Goal: Task Accomplishment & Management: Complete application form

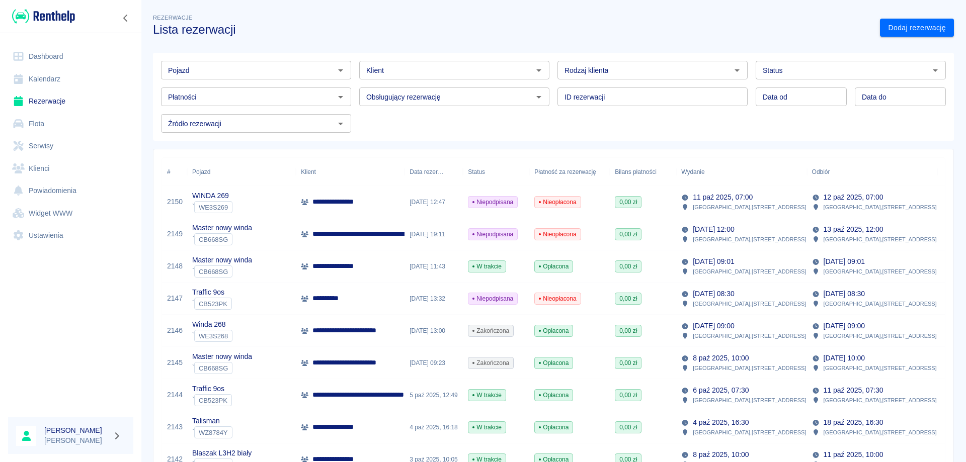
click at [295, 76] on input "Pojazd" at bounding box center [247, 70] width 167 height 13
type input "c"
click at [242, 70] on input "jumper" at bounding box center [247, 70] width 167 height 13
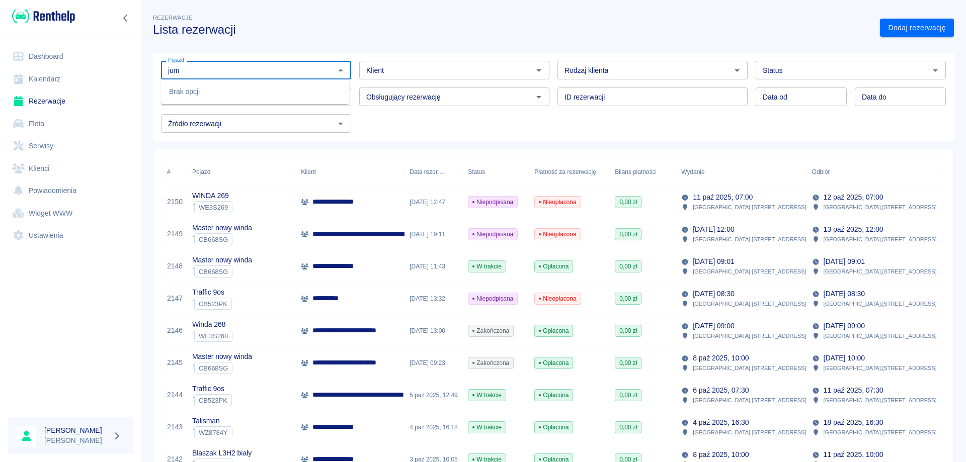
type input "jum"
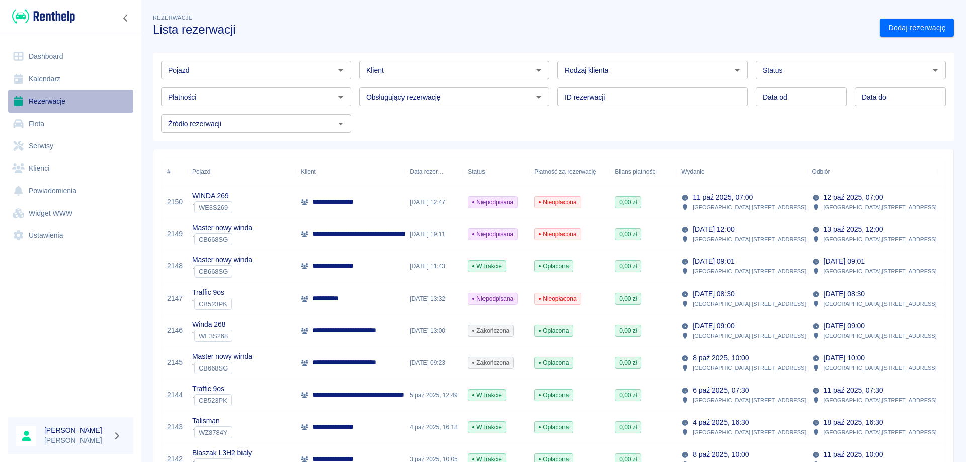
click at [50, 97] on link "Rezerwacje" at bounding box center [70, 101] width 125 height 23
click at [212, 73] on input "Pojazd" at bounding box center [247, 70] width 167 height 13
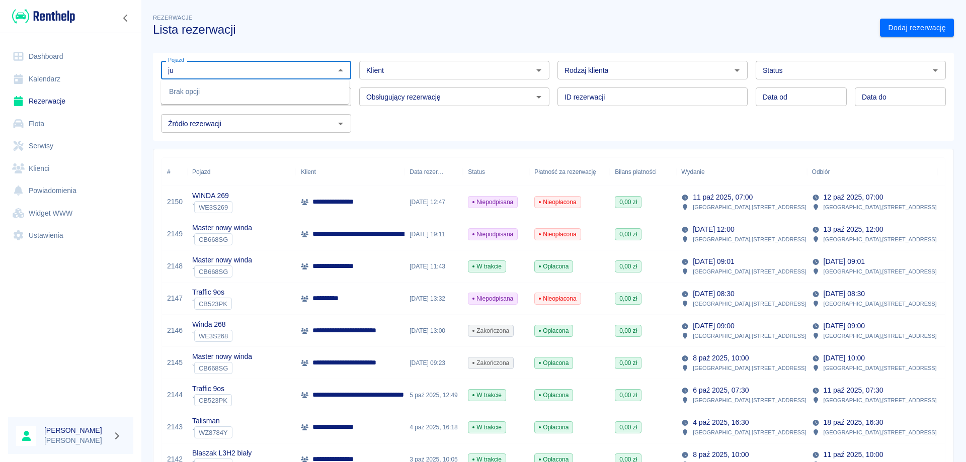
type input "j"
click at [227, 92] on li "CYTRYNA - ZS357MX" at bounding box center [255, 91] width 188 height 17
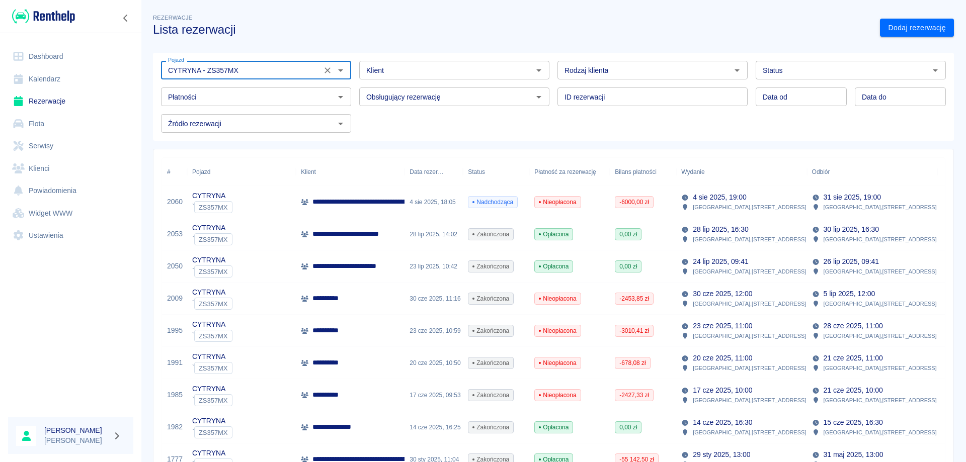
type input "CYTRYNA - ZS357MX"
click at [331, 199] on p "**********" at bounding box center [445, 202] width 267 height 11
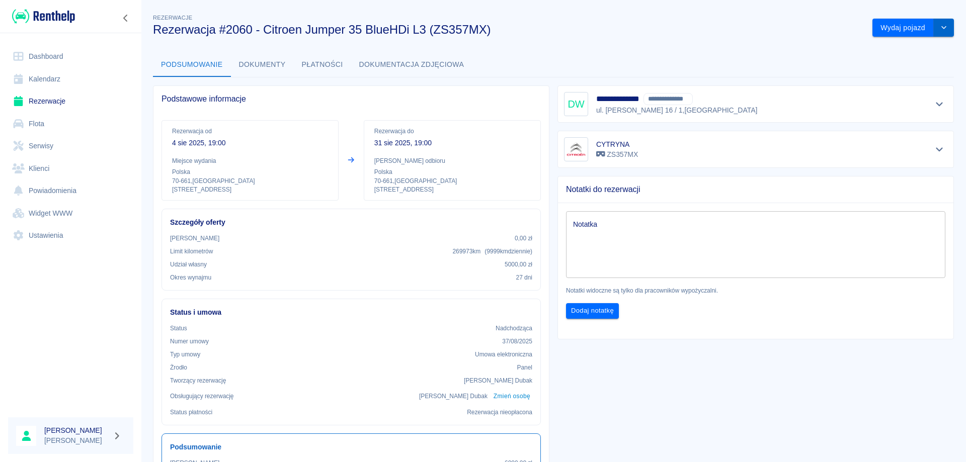
click at [939, 28] on icon "drop-down" at bounding box center [943, 27] width 8 height 7
click at [886, 29] on button "Wydaj pojazd" at bounding box center [902, 28] width 61 height 19
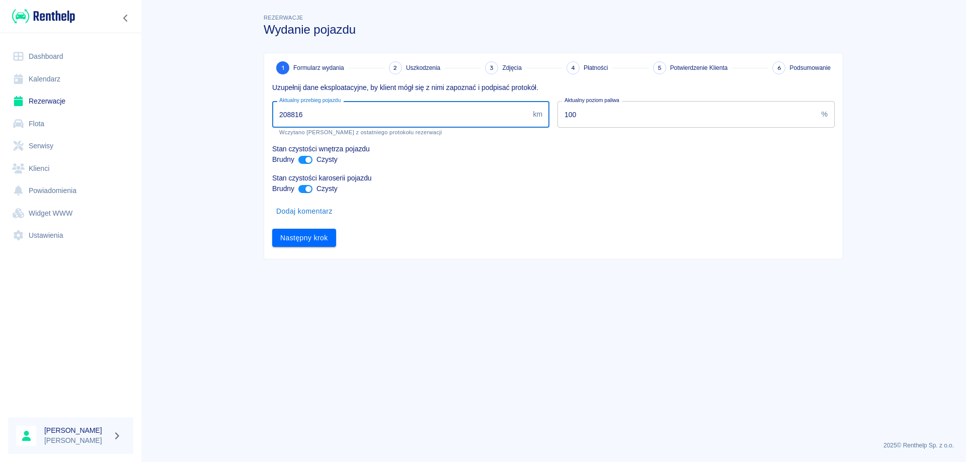
drag, startPoint x: 305, startPoint y: 117, endPoint x: 271, endPoint y: 99, distance: 38.9
click at [271, 107] on div "Aktualny przebieg pojazdu 208816 km Aktualny przebieg pojazdu Wczytano stan lic…" at bounding box center [406, 114] width 285 height 43
type input "225820"
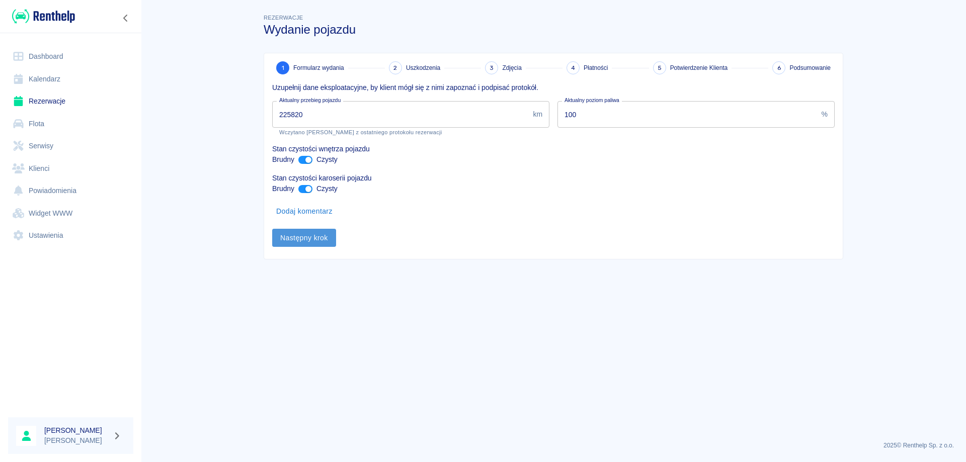
click at [308, 236] on button "Następny krok" at bounding box center [304, 238] width 64 height 19
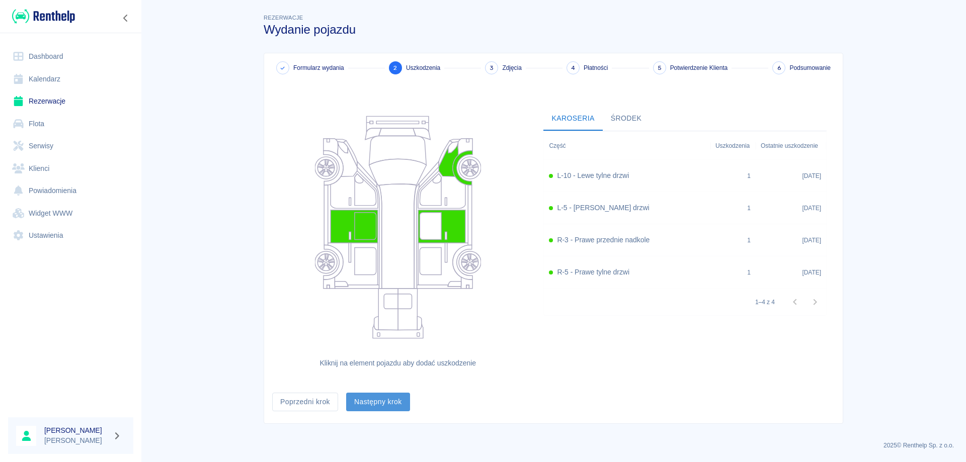
click at [389, 403] on button "Następny krok" at bounding box center [378, 402] width 64 height 19
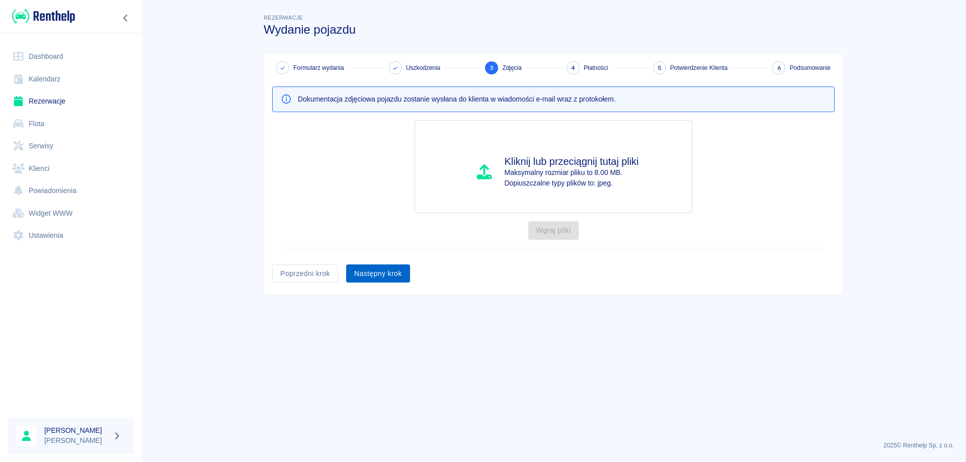
click at [382, 276] on button "Następny krok" at bounding box center [378, 274] width 64 height 19
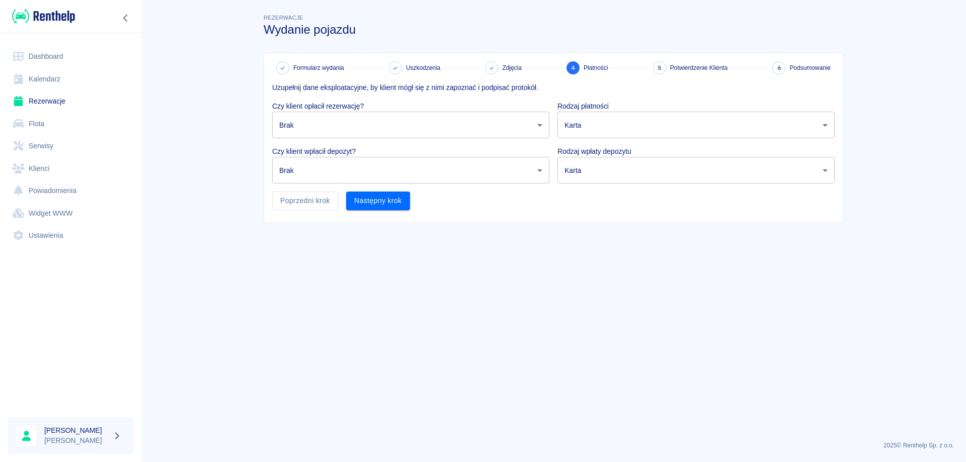
click at [426, 168] on body "Używamy plików Cookies, by zapewnić Ci najlepsze możliwe doświadczenie. Aby dow…" at bounding box center [483, 231] width 966 height 462
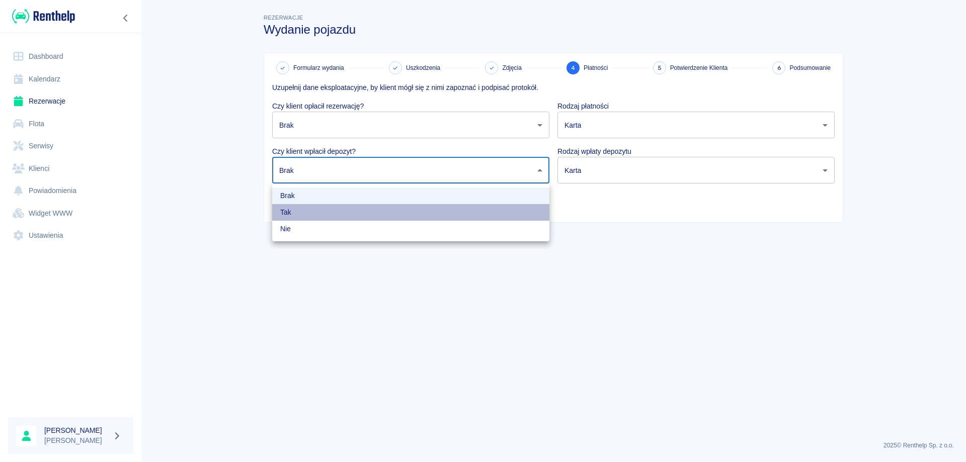
click at [320, 211] on li "Tak" at bounding box center [410, 212] width 277 height 17
type input "true"
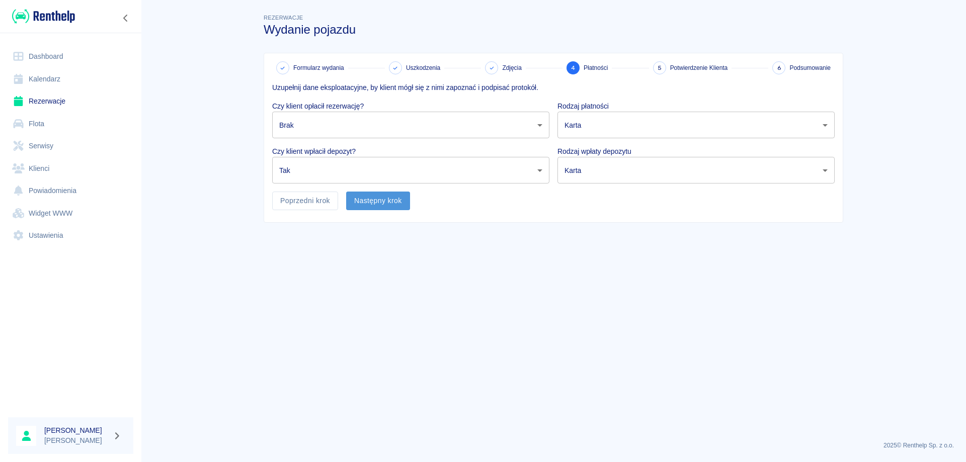
click at [381, 205] on button "Następny krok" at bounding box center [378, 201] width 64 height 19
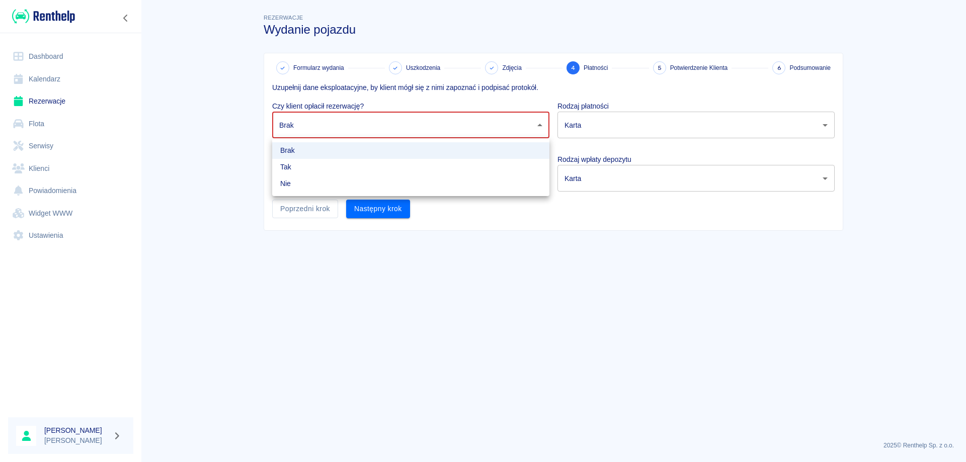
click at [368, 128] on body "Używamy plików Cookies, by zapewnić Ci najlepsze możliwe doświadczenie. Aby dow…" at bounding box center [483, 231] width 966 height 462
click at [342, 187] on li "Nie" at bounding box center [410, 184] width 277 height 17
type input "false"
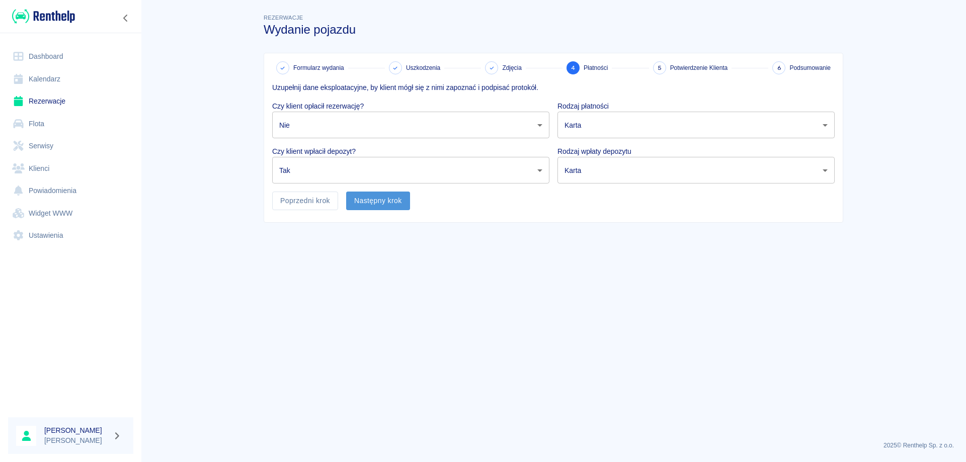
click at [378, 208] on button "Następny krok" at bounding box center [378, 201] width 64 height 19
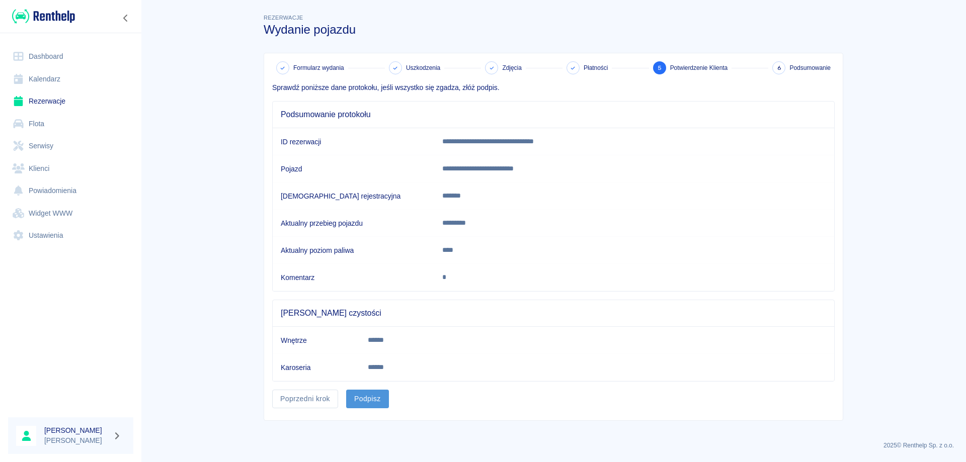
click at [376, 399] on button "Podpisz" at bounding box center [367, 399] width 43 height 19
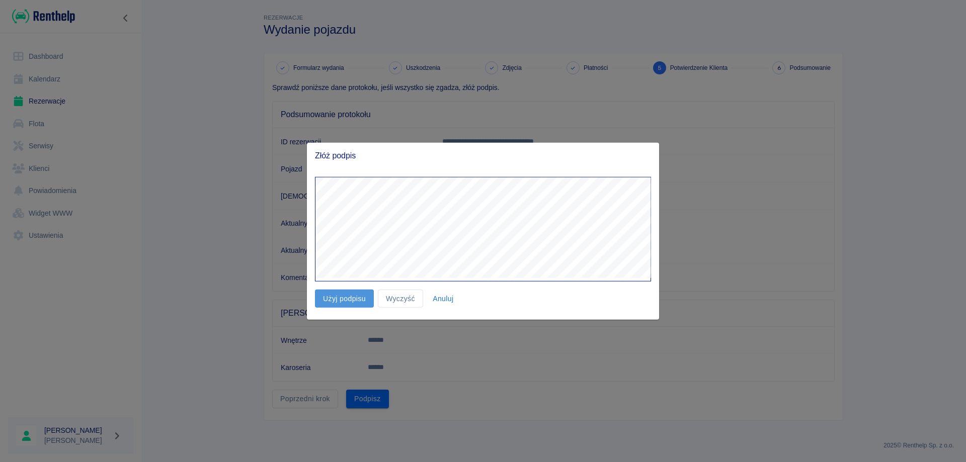
click at [347, 293] on button "Użyj podpisu" at bounding box center [344, 298] width 59 height 19
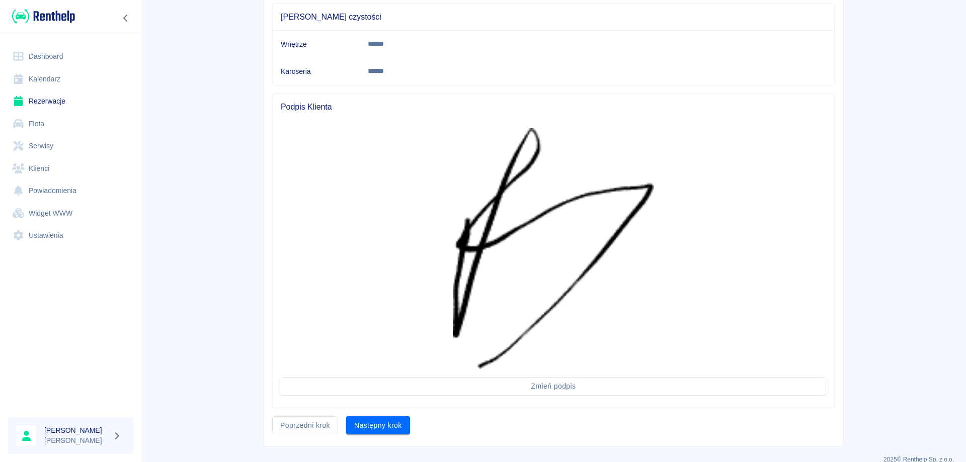
scroll to position [302, 0]
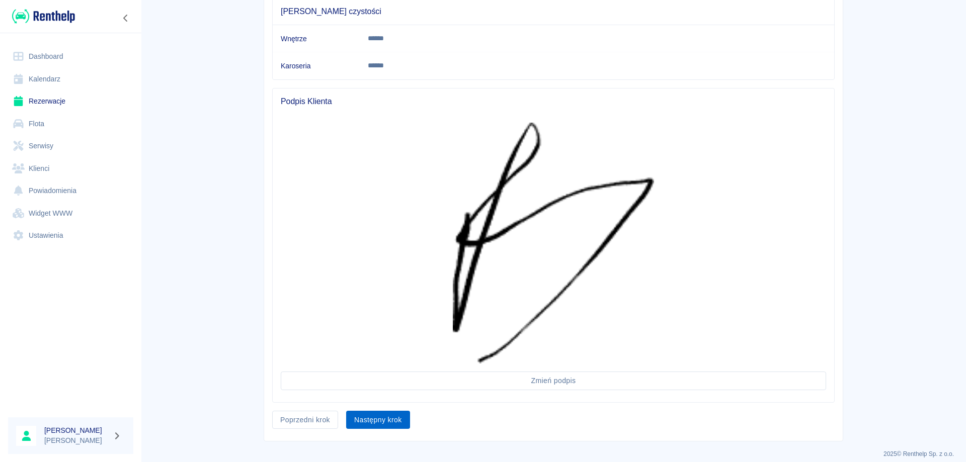
click at [358, 424] on button "Następny krok" at bounding box center [378, 420] width 64 height 19
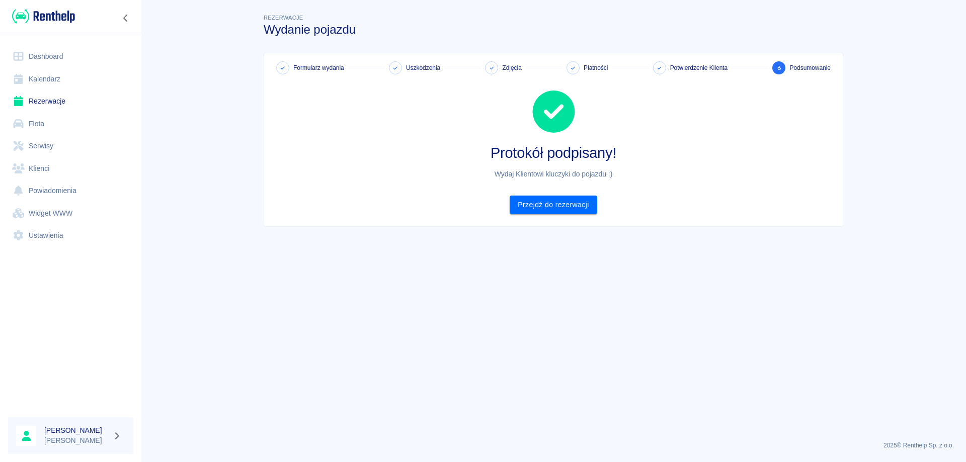
scroll to position [0, 0]
click at [565, 204] on link "Przejdź do rezerwacji" at bounding box center [552, 205] width 87 height 19
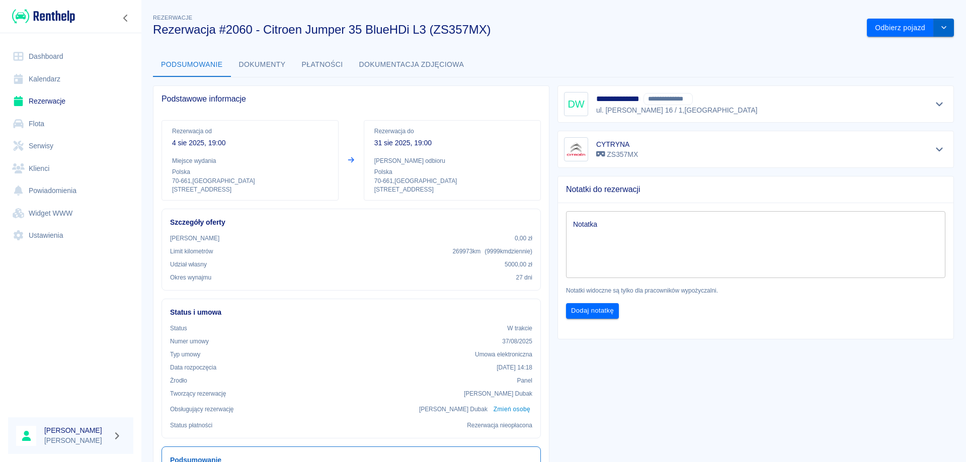
click at [941, 29] on icon "drop-down" at bounding box center [943, 27] width 5 height 3
click at [893, 50] on li "Przedłuż rezerwację" at bounding box center [902, 49] width 85 height 17
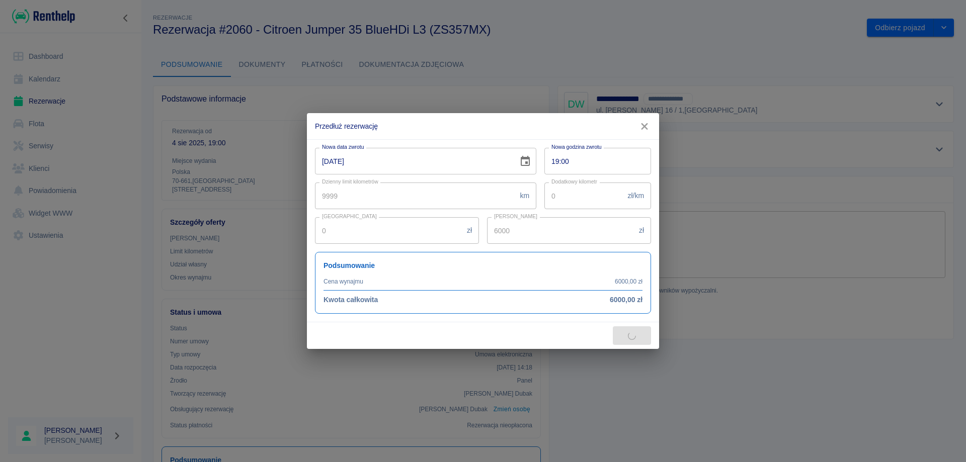
type input "16571.79"
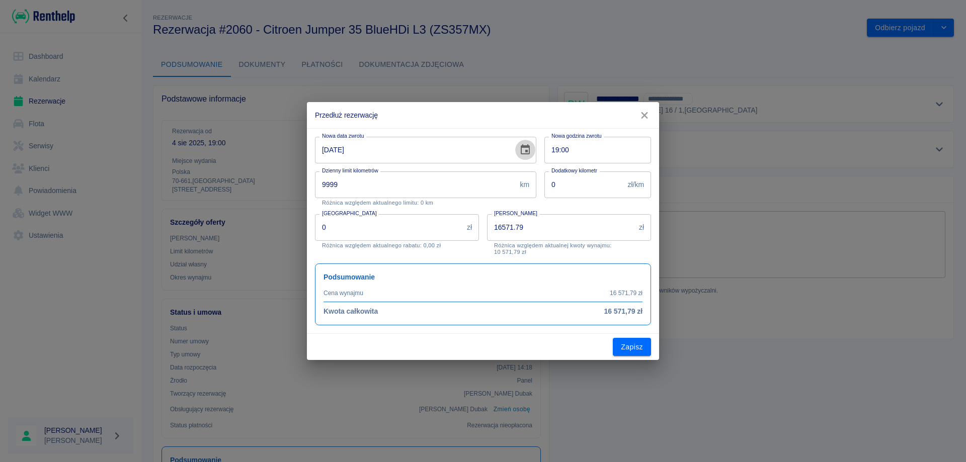
click at [520, 151] on icon "Choose date, selected date is 31 sie 2025" at bounding box center [525, 150] width 12 height 12
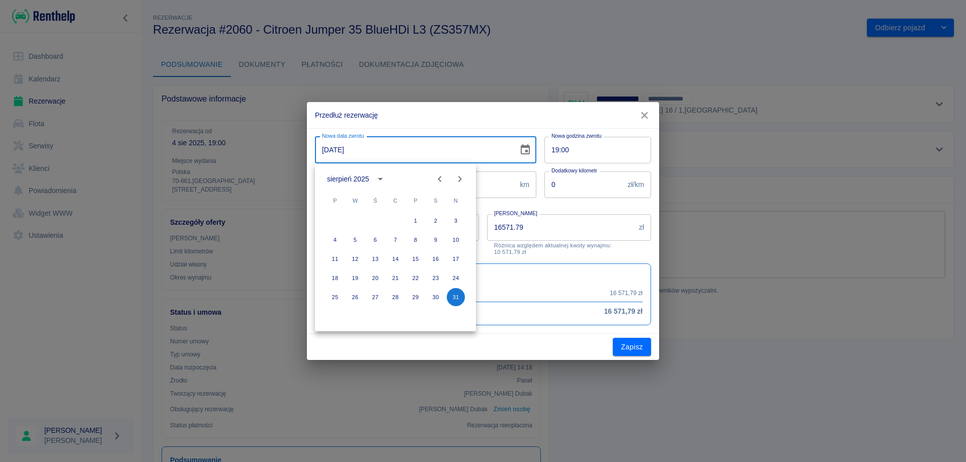
click at [458, 179] on icon "Next month" at bounding box center [460, 179] width 12 height 12
click at [459, 181] on icon "Next month" at bounding box center [460, 179] width 4 height 6
click at [413, 295] on button "31" at bounding box center [415, 297] width 18 height 18
type input "[DATE]"
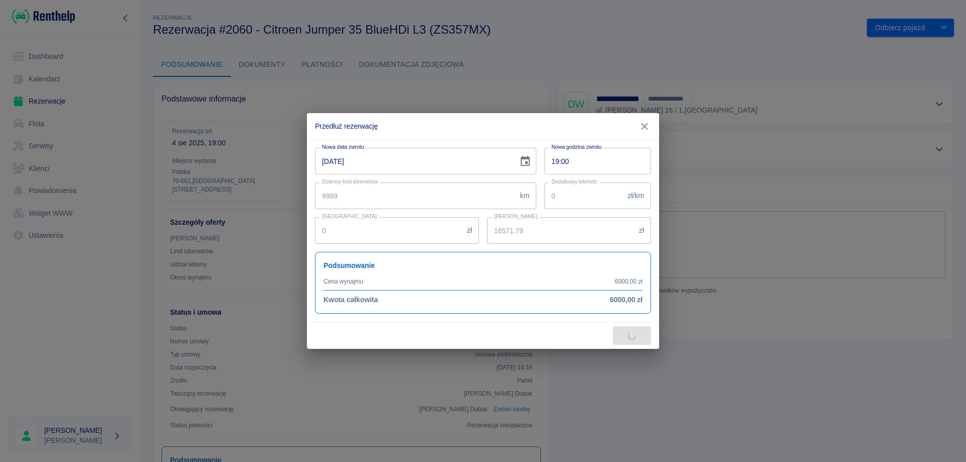
type input "54625.53"
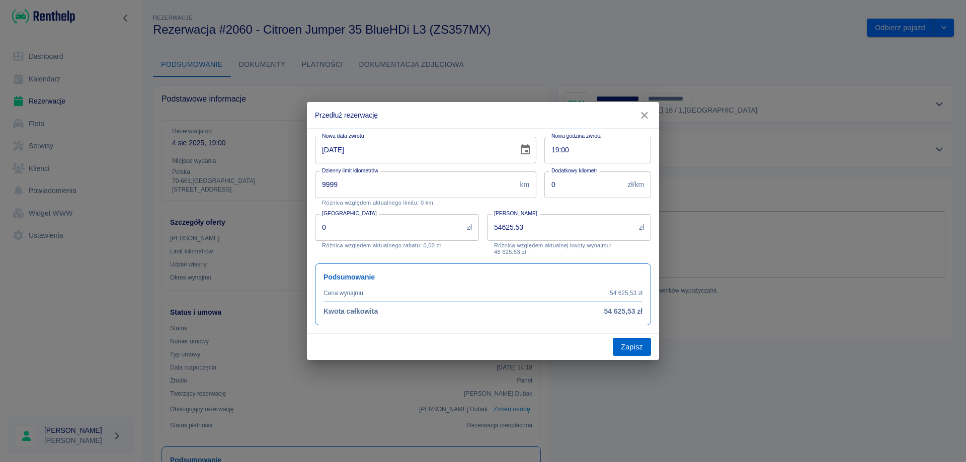
click at [619, 348] on button "Zapisz" at bounding box center [632, 347] width 38 height 19
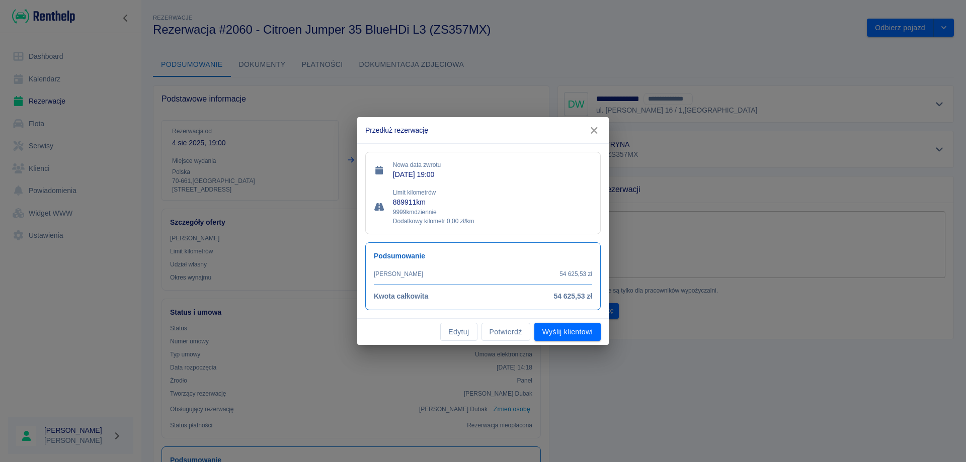
click at [590, 134] on icon "button" at bounding box center [593, 130] width 13 height 11
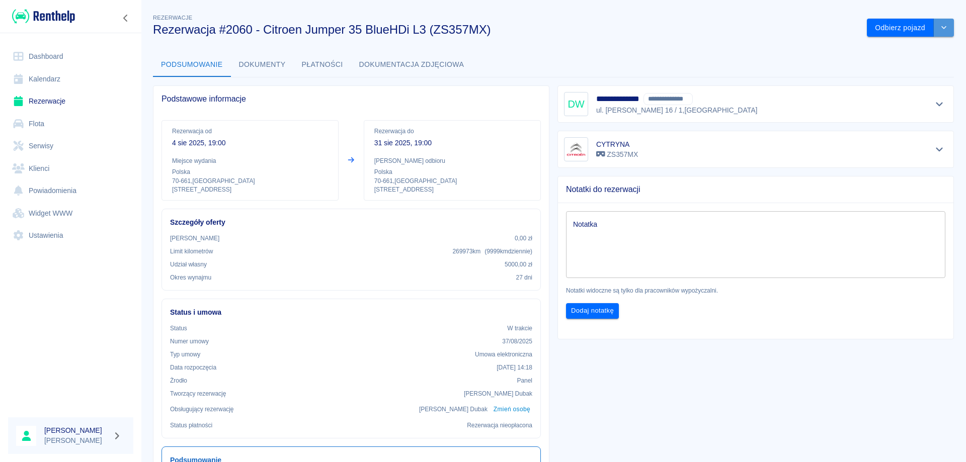
click at [934, 31] on button "drop-down" at bounding box center [943, 28] width 20 height 19
click at [933, 107] on icon "Pokaż szczegóły" at bounding box center [939, 104] width 12 height 9
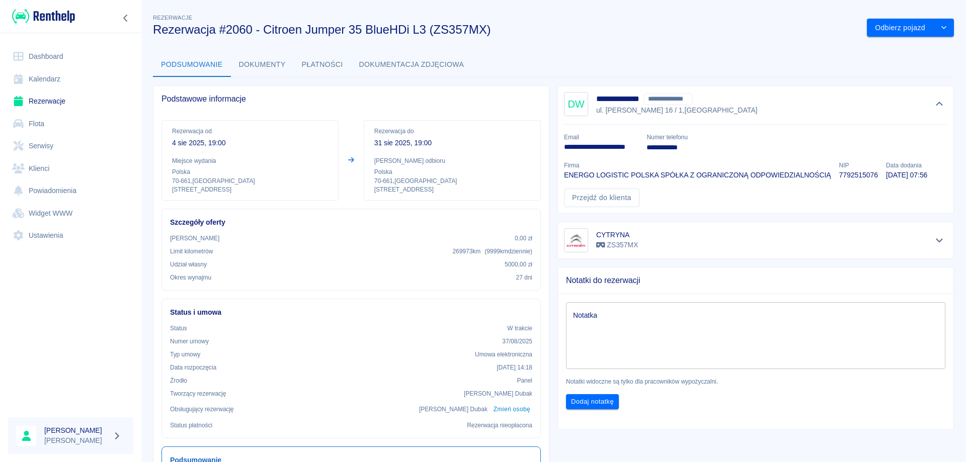
click at [808, 33] on h3 "Rezerwacja #2060 - Citroen Jumper 35 BlueHDi L3 (ZS357MX)" at bounding box center [506, 30] width 706 height 14
click at [939, 26] on icon "drop-down" at bounding box center [943, 27] width 8 height 7
click at [892, 52] on li "Przedłuż rezerwację" at bounding box center [902, 49] width 85 height 17
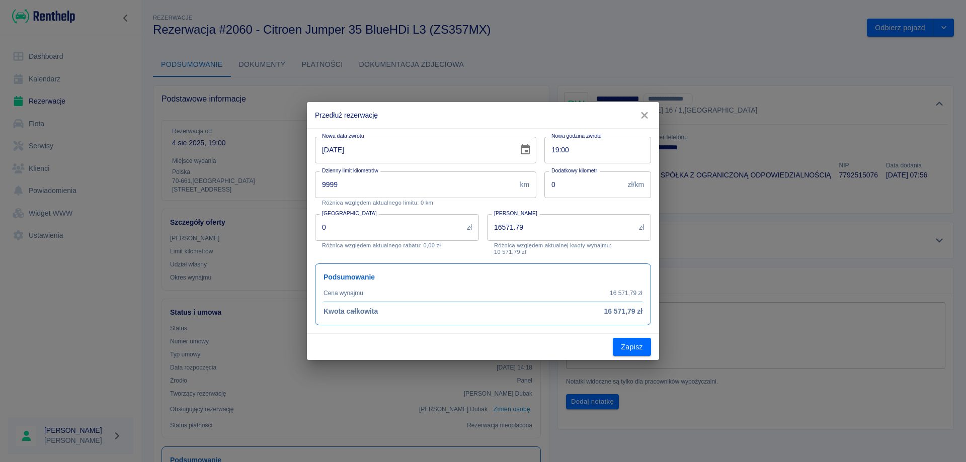
click at [528, 148] on icon "Choose date, selected date is 31 sie 2025" at bounding box center [524, 149] width 9 height 10
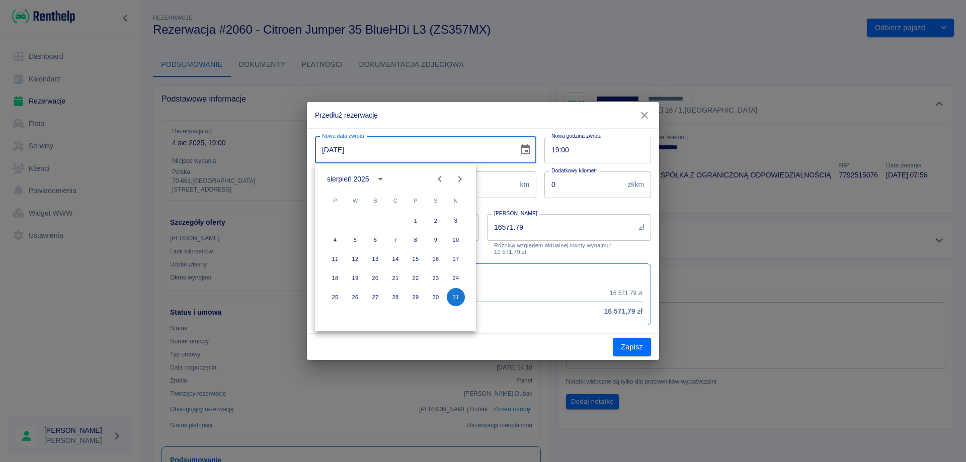
click at [457, 179] on icon "Next month" at bounding box center [460, 179] width 12 height 12
click at [458, 180] on icon "Next month" at bounding box center [460, 179] width 12 height 12
click at [412, 303] on button "31" at bounding box center [415, 297] width 18 height 18
type input "[DATE]"
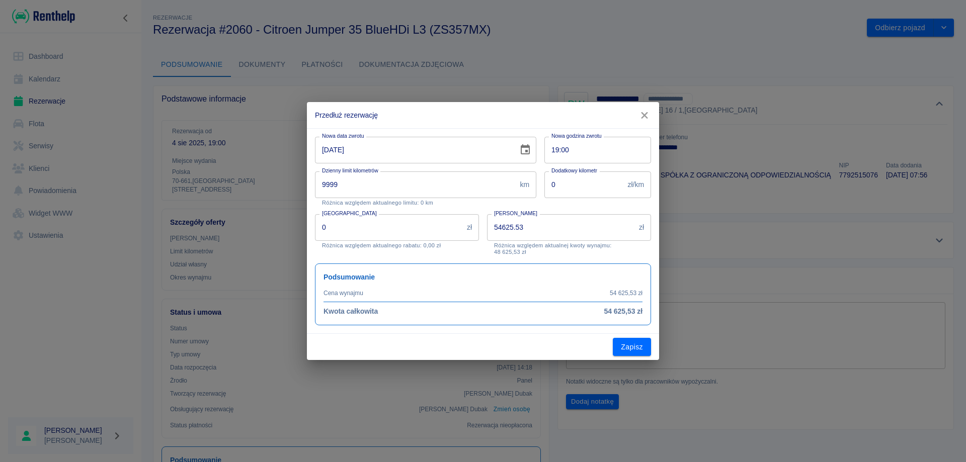
click at [543, 227] on input "54625.53" at bounding box center [561, 227] width 148 height 27
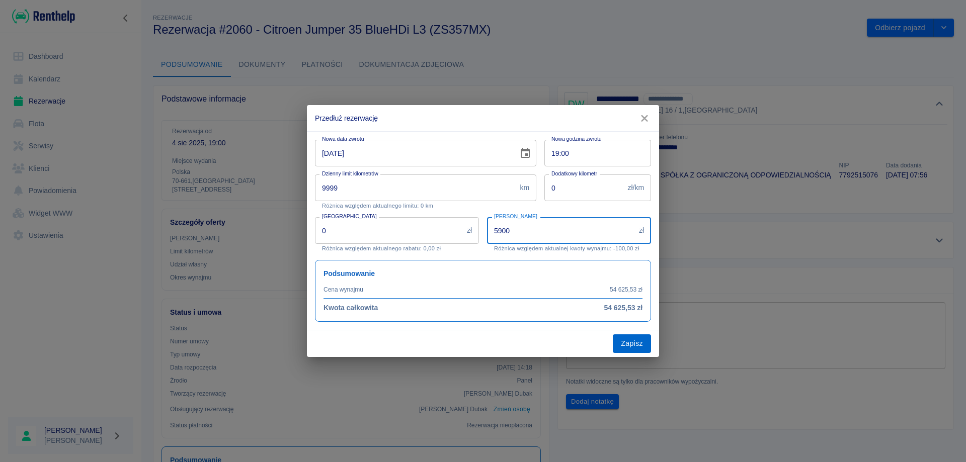
type input "5900"
click at [625, 345] on button "Zapisz" at bounding box center [632, 343] width 38 height 19
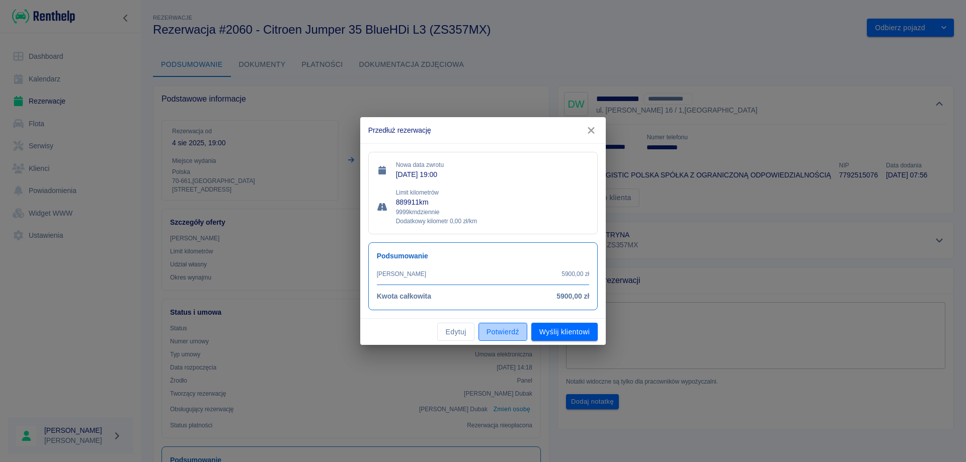
click at [495, 336] on button "Potwierdź" at bounding box center [502, 332] width 49 height 19
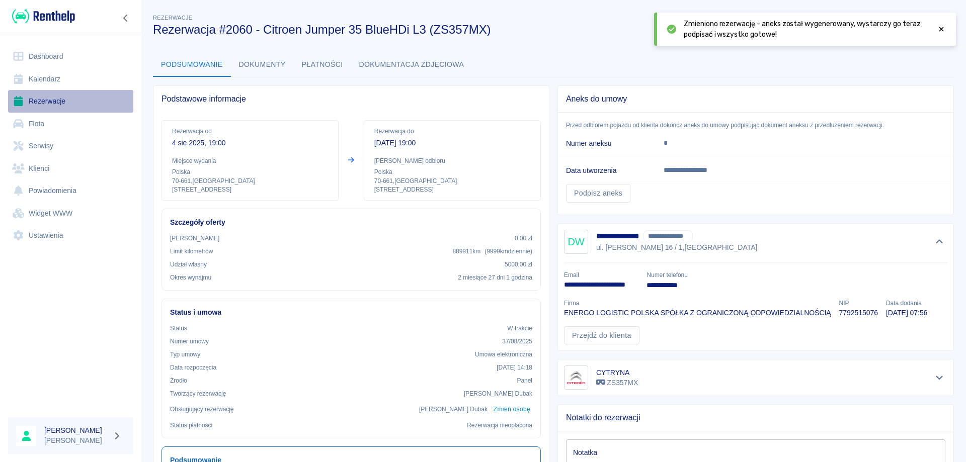
click at [49, 99] on link "Rezerwacje" at bounding box center [70, 101] width 125 height 23
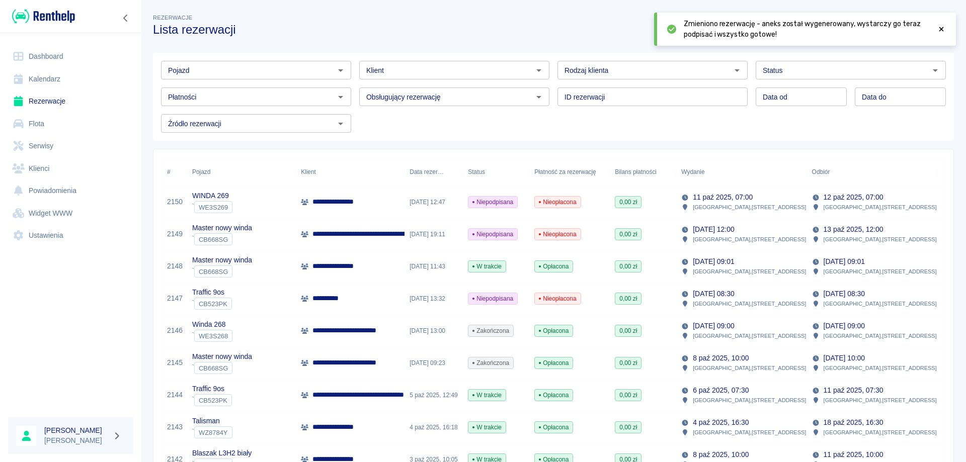
click at [274, 73] on input "Pojazd" at bounding box center [247, 70] width 167 height 13
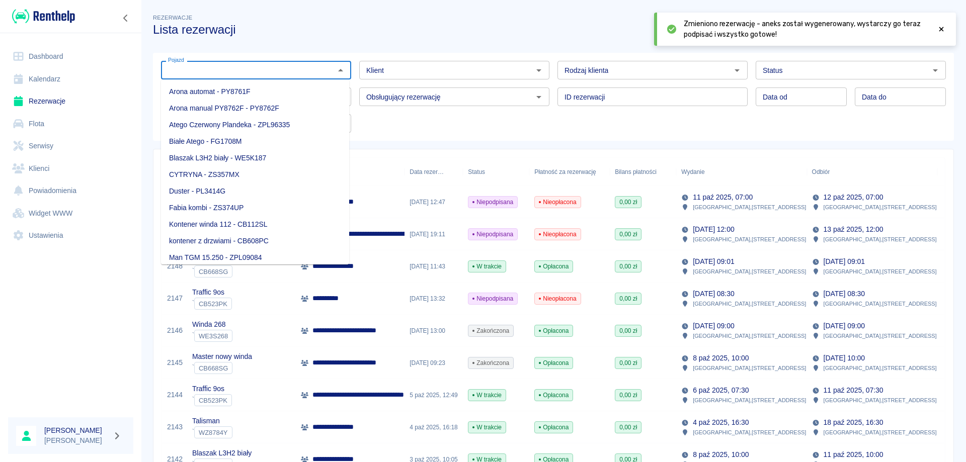
click at [941, 34] on div at bounding box center [940, 29] width 9 height 21
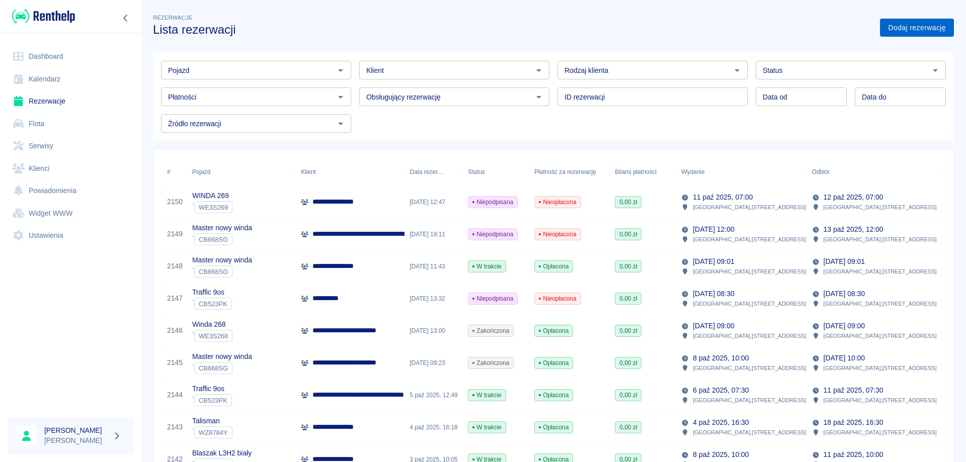
click at [898, 32] on link "Dodaj rezerwację" at bounding box center [917, 28] width 74 height 19
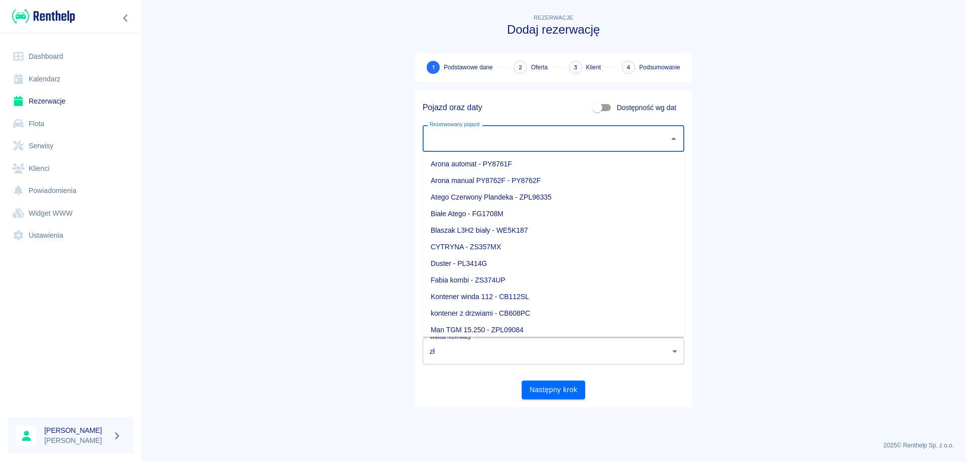
click at [549, 137] on input "Rezerwowany pojazd" at bounding box center [545, 139] width 237 height 18
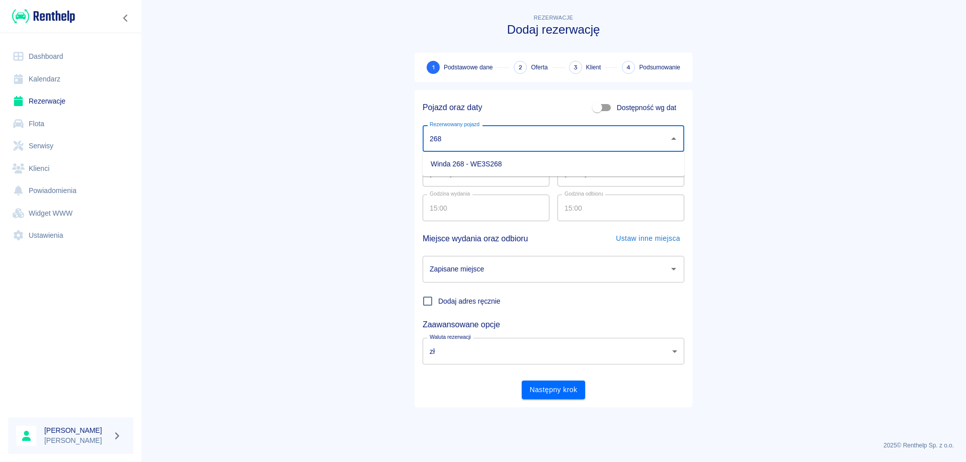
click at [475, 159] on li "Winda 268 - WE3S268" at bounding box center [552, 164] width 261 height 17
type input "Winda 268 - WE3S268"
click at [569, 173] on input "[DATE]" at bounding box center [620, 173] width 127 height 27
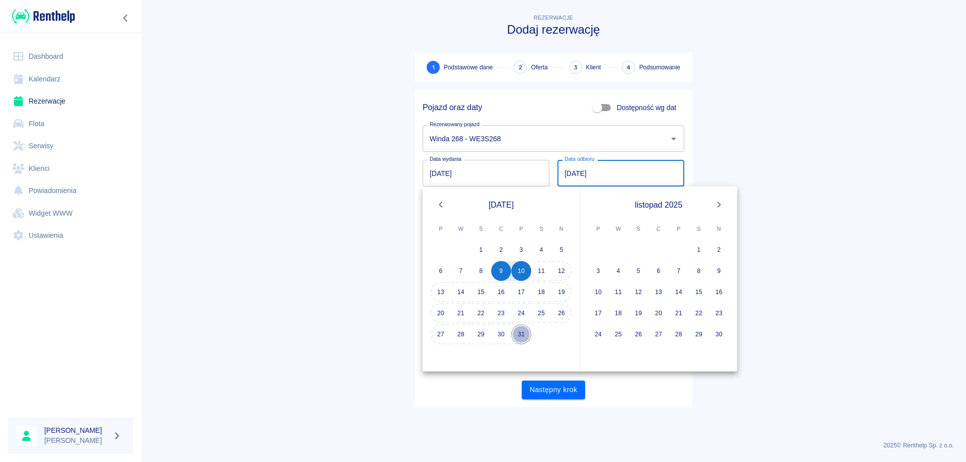
click at [516, 336] on button "31" at bounding box center [521, 334] width 20 height 20
type input "[DATE]"
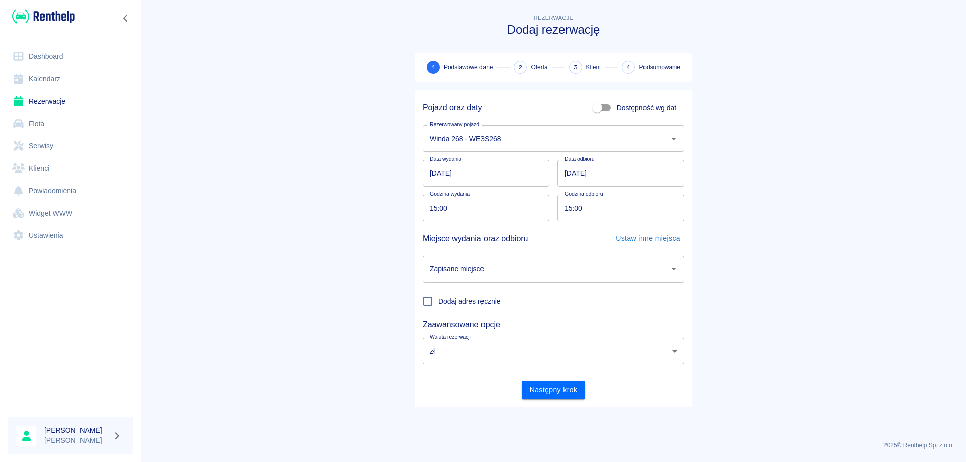
click at [486, 270] on input "Zapisane miejsce" at bounding box center [545, 269] width 237 height 18
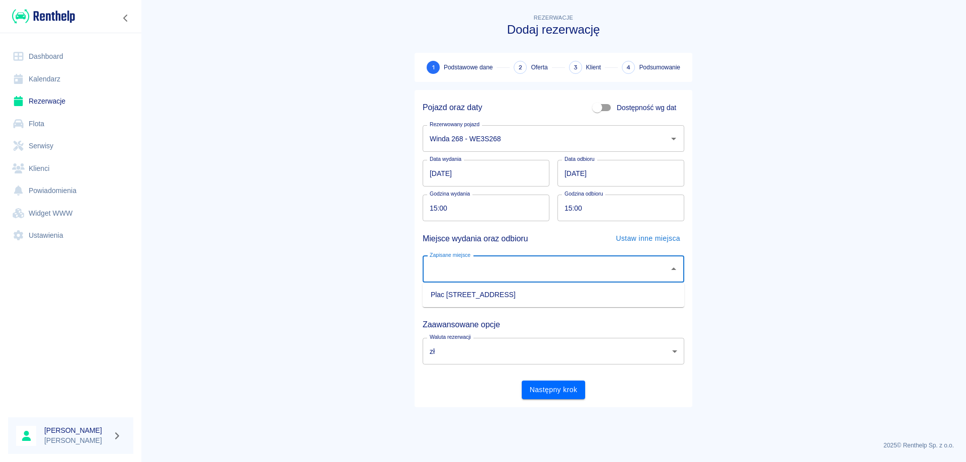
click at [473, 295] on li "Plac [STREET_ADDRESS]" at bounding box center [552, 295] width 261 height 17
type input "Plac [STREET_ADDRESS]"
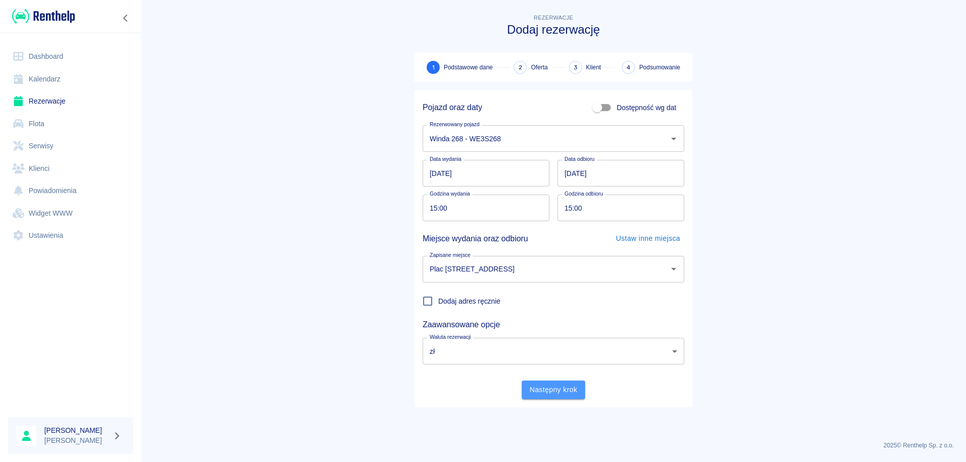
click at [553, 385] on button "Następny krok" at bounding box center [553, 390] width 64 height 19
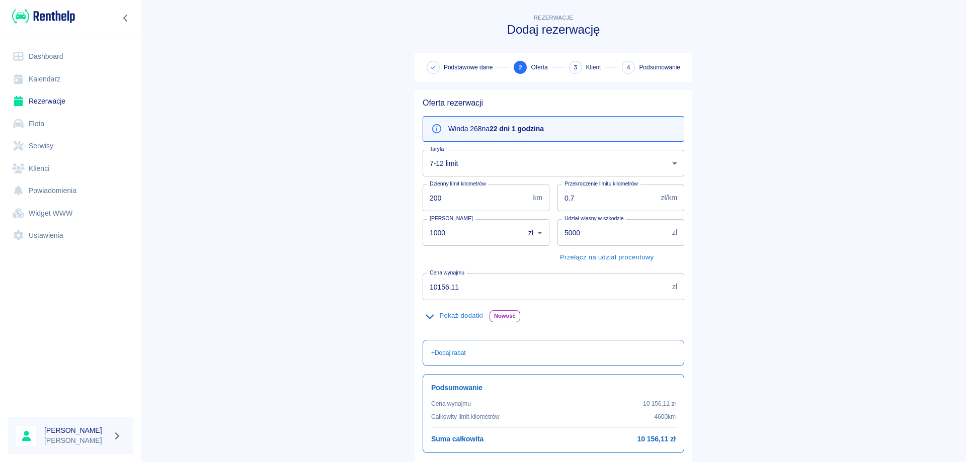
click at [477, 172] on body "Używamy plików Cookies, by zapewnić Ci najlepsze możliwe doświadczenie. Aby dow…" at bounding box center [483, 231] width 966 height 462
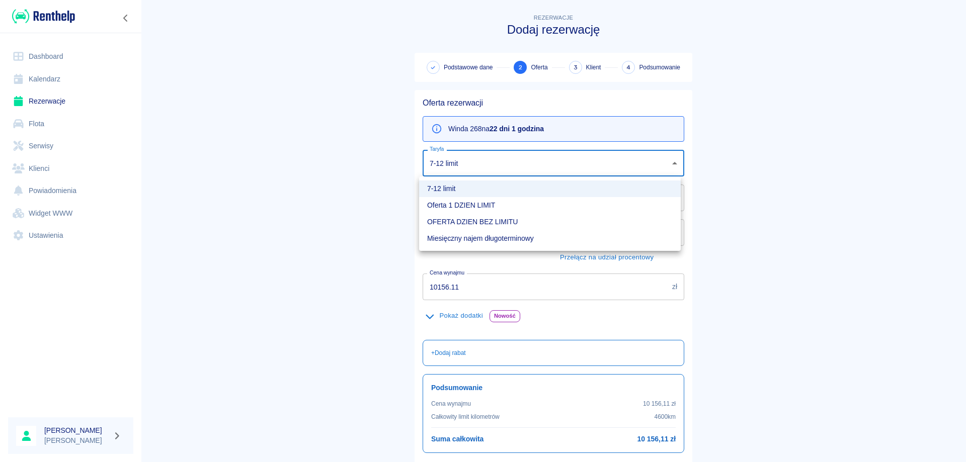
click at [316, 255] on div at bounding box center [483, 231] width 966 height 462
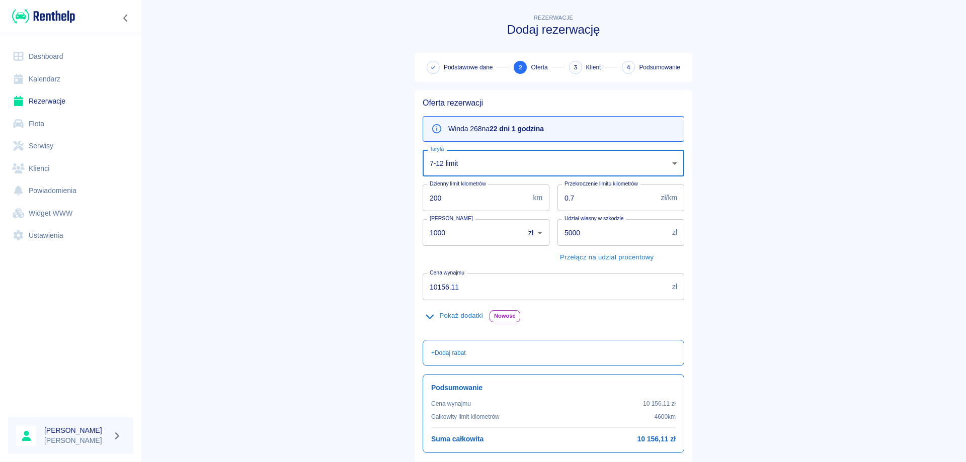
click at [483, 161] on body "Używamy plików Cookies, by zapewnić Ci najlepsze możliwe doświadczenie. Aby dow…" at bounding box center [483, 231] width 966 height 462
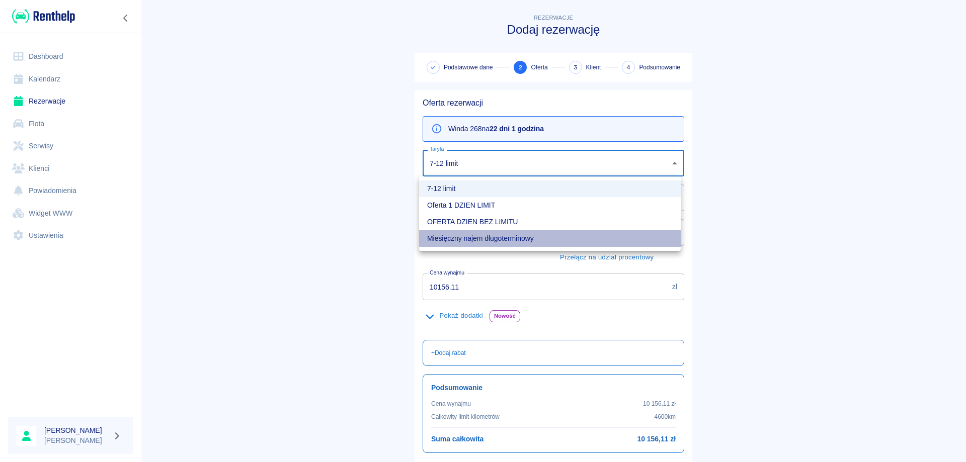
click at [455, 240] on li "Miesięczny najem długoterminowy" at bounding box center [549, 238] width 261 height 17
type input "2c43e7ff-0a43-47fd-ad68-03f40650d0a0"
type input "2000"
type input "5"
type input "10000"
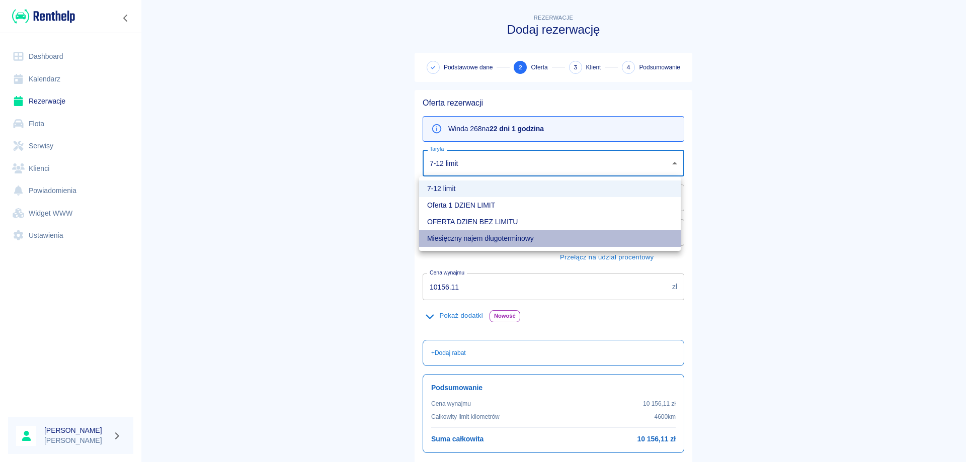
type input "10000"
type input "15400"
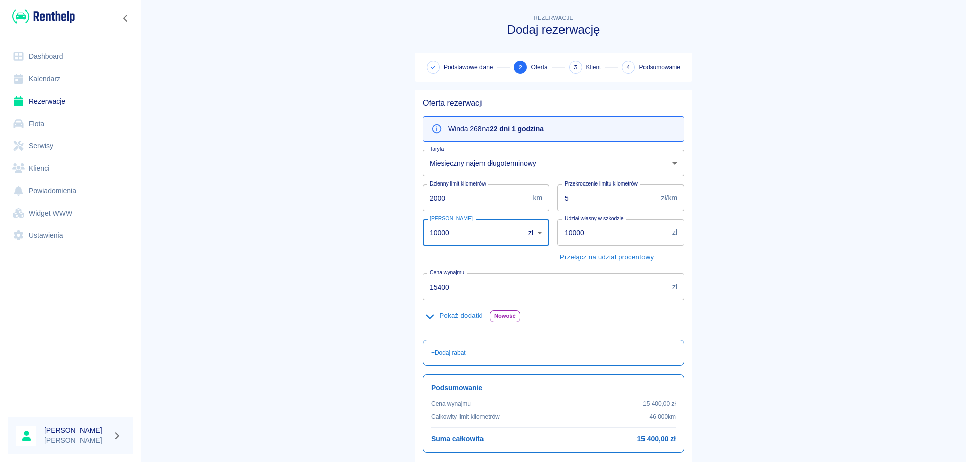
click at [461, 228] on input "10000" at bounding box center [469, 232] width 95 height 27
type input "0"
click at [568, 201] on input "5" at bounding box center [607, 198] width 100 height 27
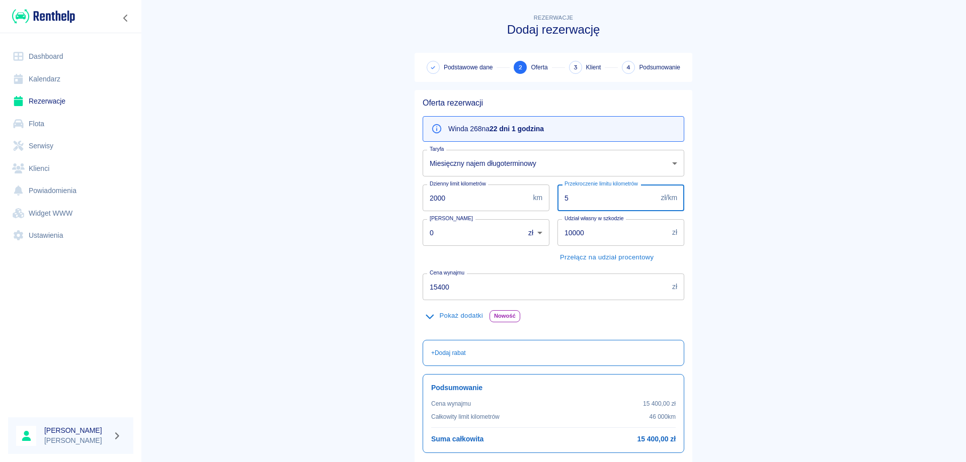
click at [568, 201] on input "5" at bounding box center [607, 198] width 100 height 27
click at [568, 204] on input "5" at bounding box center [607, 198] width 100 height 27
type input "1"
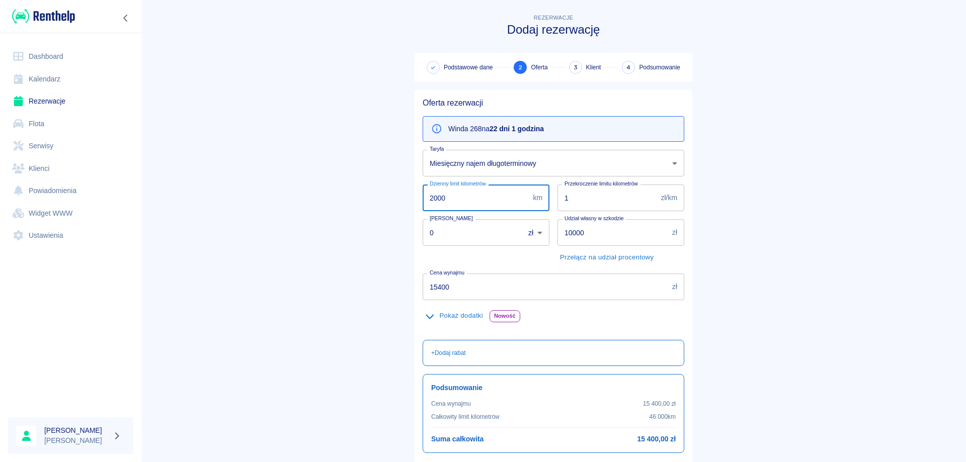
click at [461, 196] on input "2000" at bounding box center [475, 198] width 106 height 27
type input "166.3"
click at [376, 223] on main "Rezerwacje Dodaj rezerwację Podstawowe dane 2 Oferta 3 Klient 4 Podsumowanie Of…" at bounding box center [553, 261] width 825 height 499
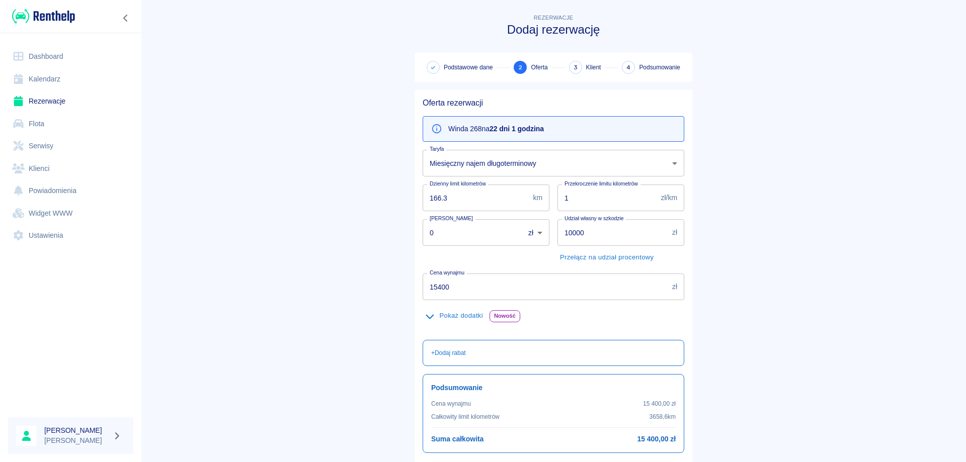
click at [490, 285] on input "15400" at bounding box center [544, 287] width 245 height 27
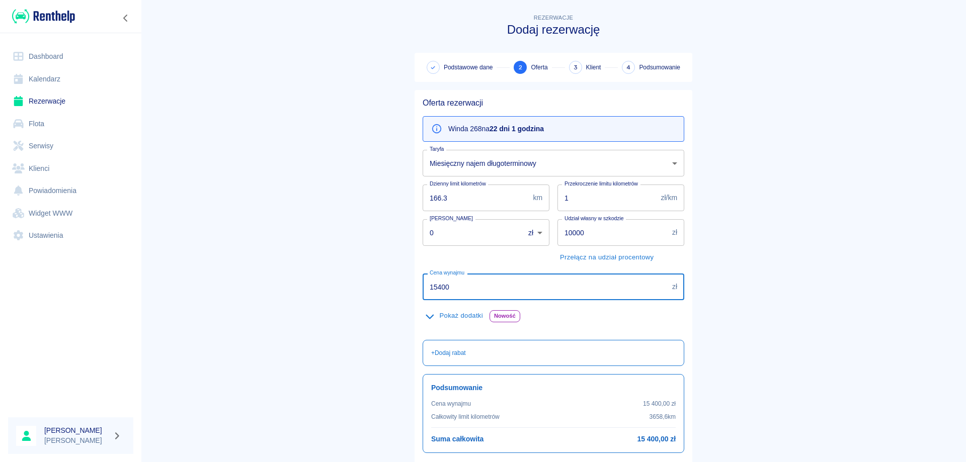
click at [490, 285] on input "15400" at bounding box center [544, 287] width 245 height 27
click at [492, 285] on input "15400" at bounding box center [544, 287] width 245 height 27
click at [493, 289] on input "15400" at bounding box center [544, 287] width 245 height 27
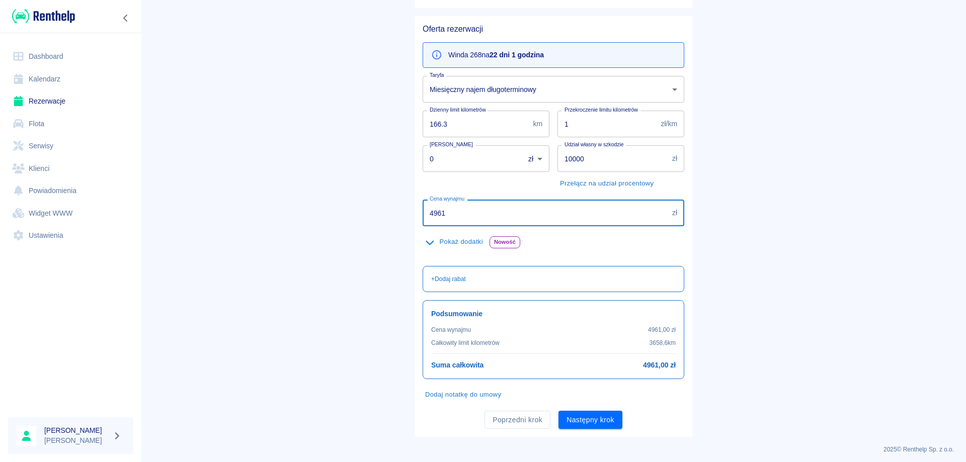
scroll to position [78, 0]
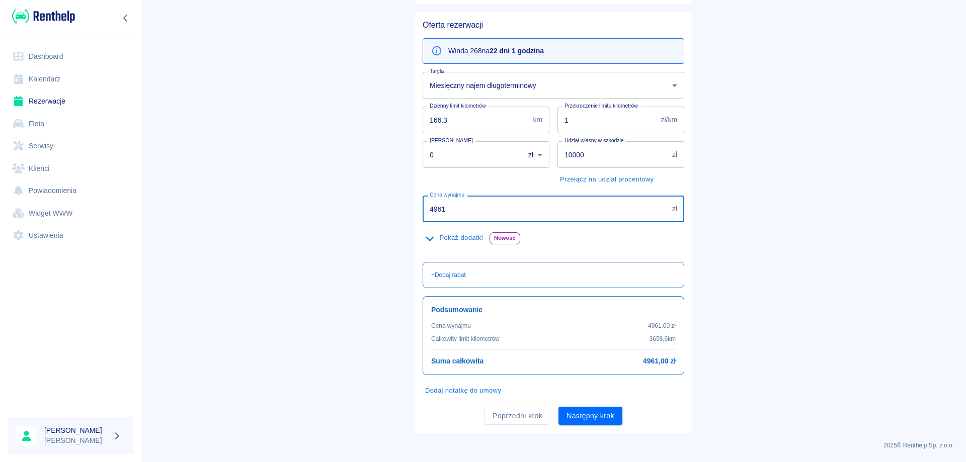
type input "4961"
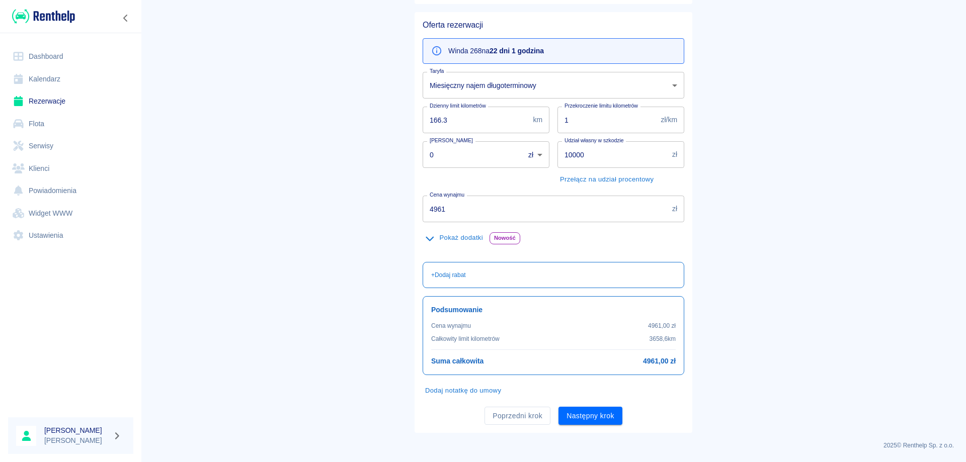
click at [811, 277] on main "Rezerwacje Dodaj rezerwację Podstawowe dane 2 Oferta 3 Klient 4 Podsumowanie Of…" at bounding box center [553, 183] width 825 height 499
click at [451, 124] on input "166.3" at bounding box center [475, 120] width 106 height 27
type input "160"
click at [766, 226] on main "Rezerwacje Dodaj rezerwację Podstawowe dane 2 Oferta 3 Klient 4 Podsumowanie Of…" at bounding box center [553, 183] width 825 height 499
click at [598, 412] on button "Następny krok" at bounding box center [590, 416] width 64 height 19
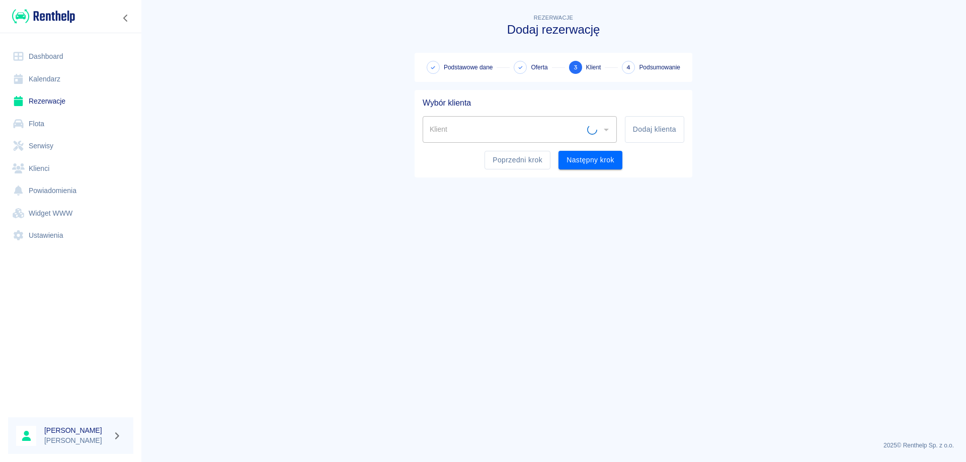
scroll to position [0, 0]
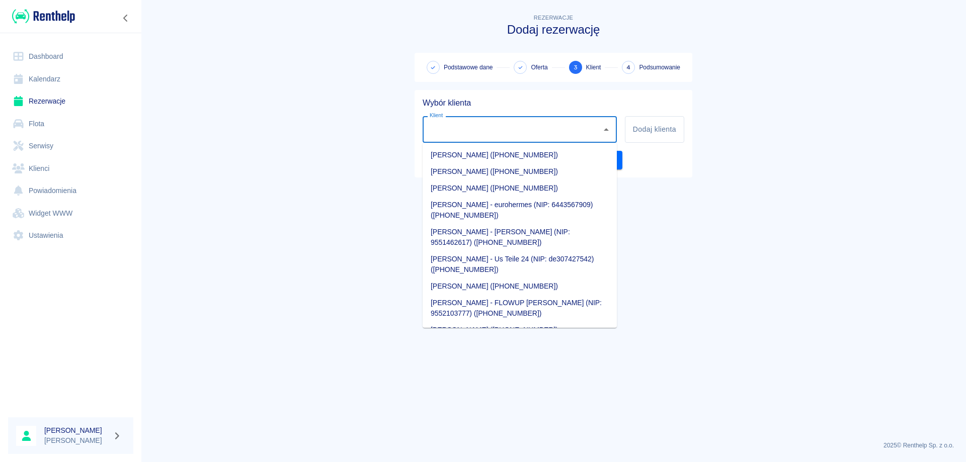
click at [533, 131] on input "Klient" at bounding box center [512, 130] width 170 height 18
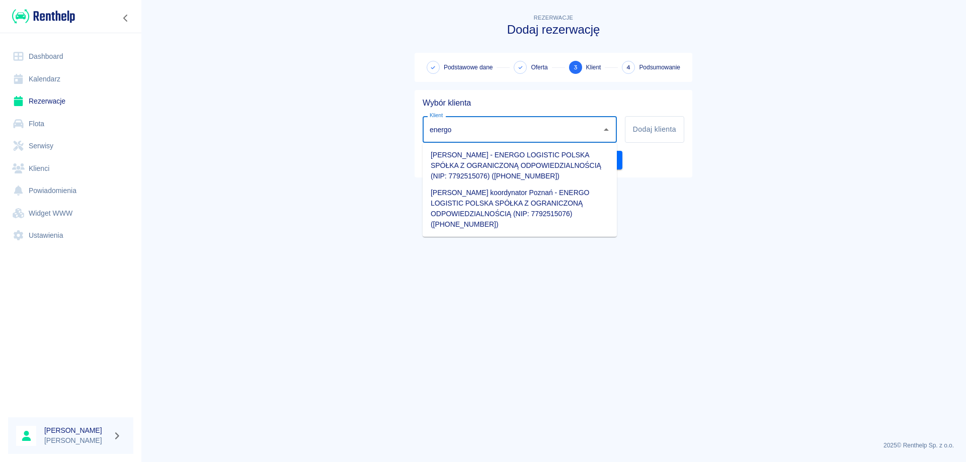
click at [456, 204] on li "[PERSON_NAME] koordynator Poznań - ENERGO LOGISTIC POLSKA SPÓŁKA Z OGRANICZONĄ …" at bounding box center [519, 209] width 194 height 48
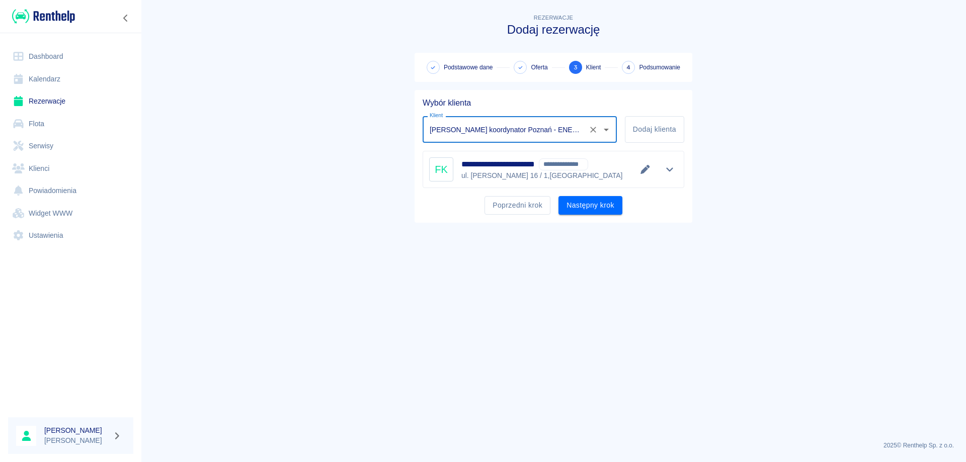
type input "[PERSON_NAME] koordynator Poznań - ENERGO LOGISTIC POLSKA SPÓŁKA Z OGRANICZONĄ …"
click at [648, 168] on icon "Edytuj dane" at bounding box center [644, 169] width 9 height 9
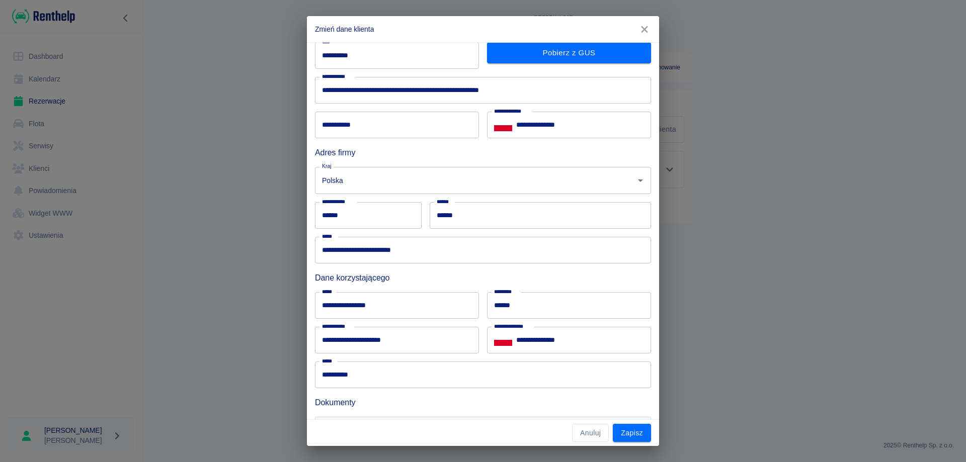
scroll to position [50, 0]
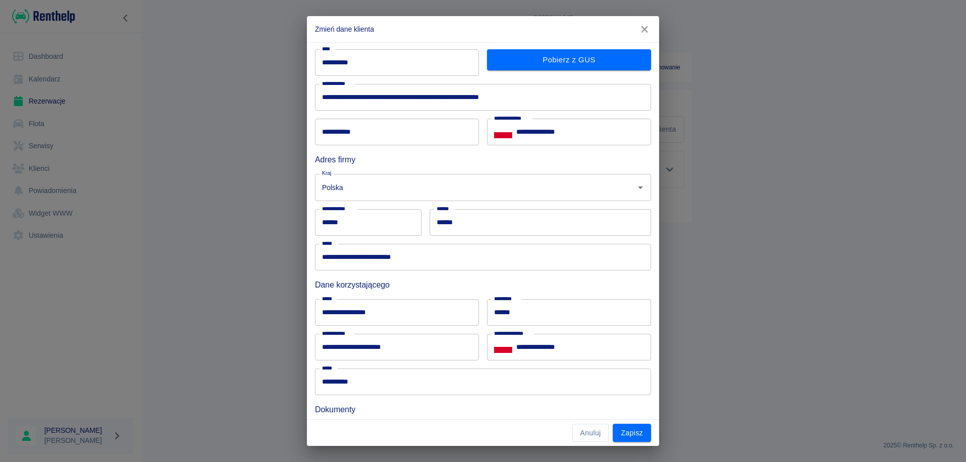
click at [336, 350] on input "**********" at bounding box center [397, 347] width 164 height 27
type input "**********"
click at [622, 430] on button "Zapisz" at bounding box center [632, 433] width 38 height 19
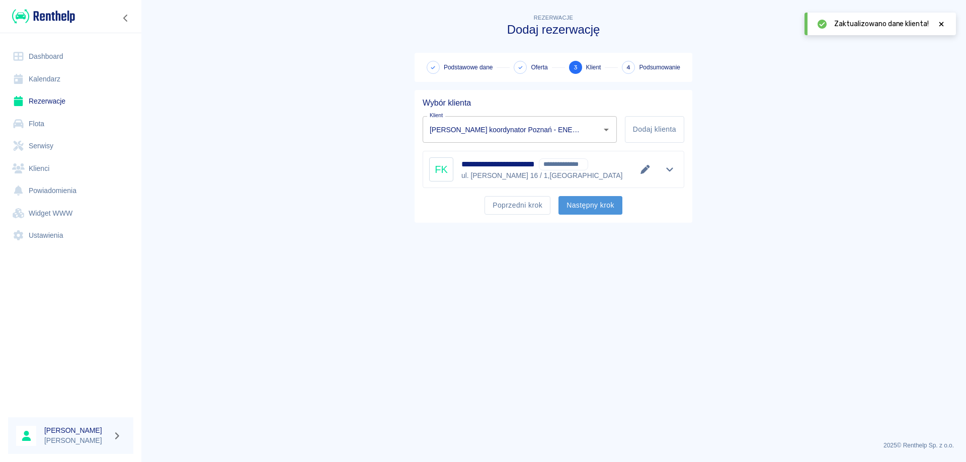
click at [575, 206] on button "Następny krok" at bounding box center [590, 205] width 64 height 19
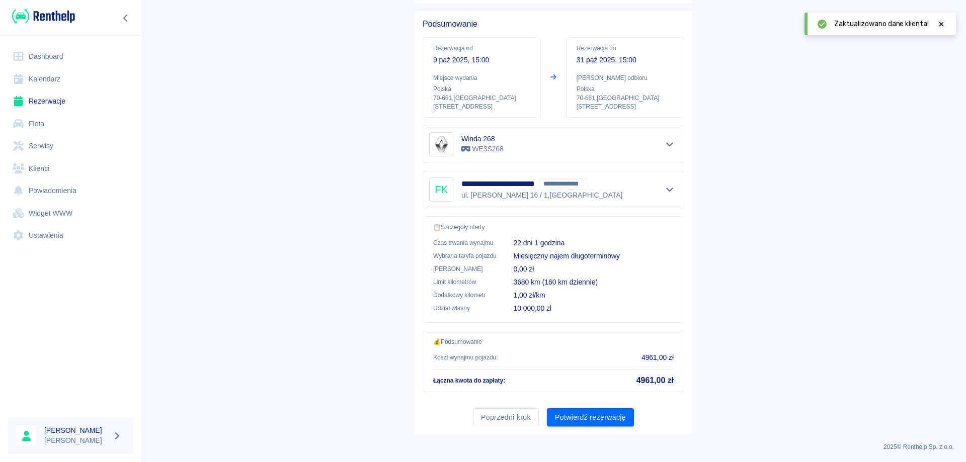
scroll to position [80, 0]
click at [579, 416] on button "Potwierdź rezerwację" at bounding box center [590, 416] width 87 height 19
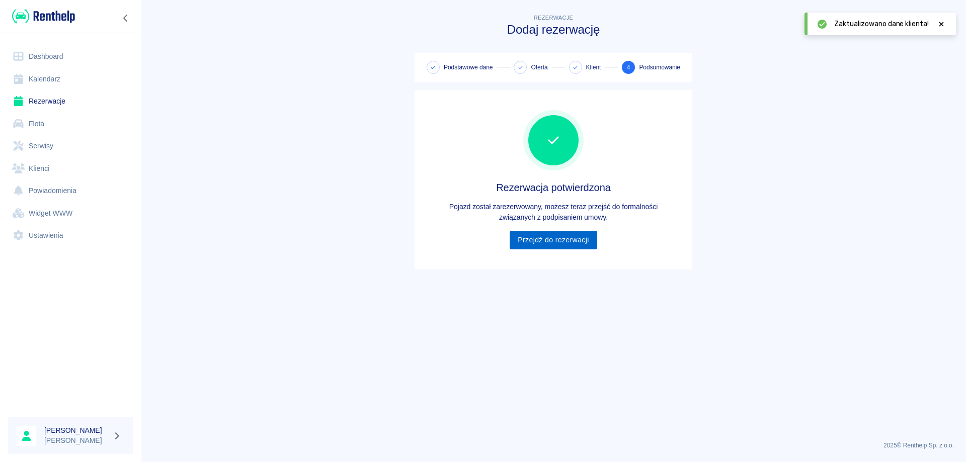
click at [571, 236] on link "Przejdź do rezerwacji" at bounding box center [552, 240] width 87 height 19
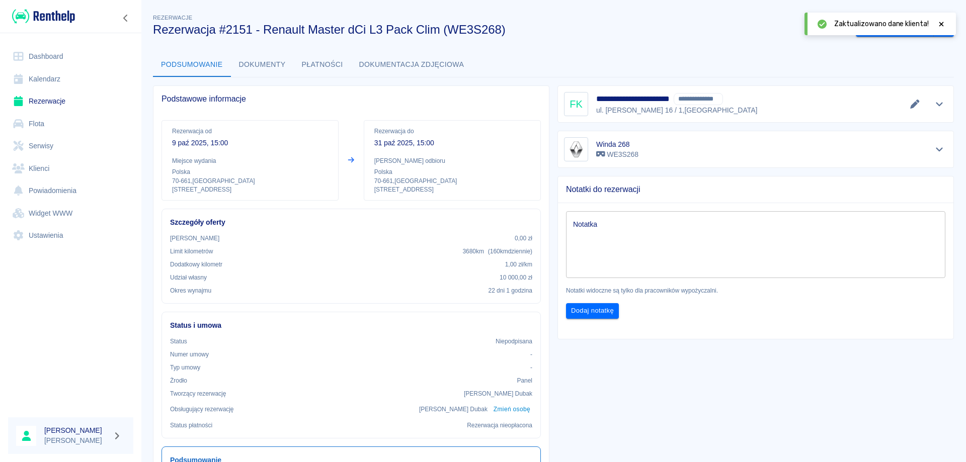
click at [939, 21] on icon at bounding box center [940, 24] width 9 height 7
click at [894, 33] on button "Wygeneruj umowę" at bounding box center [894, 28] width 78 height 19
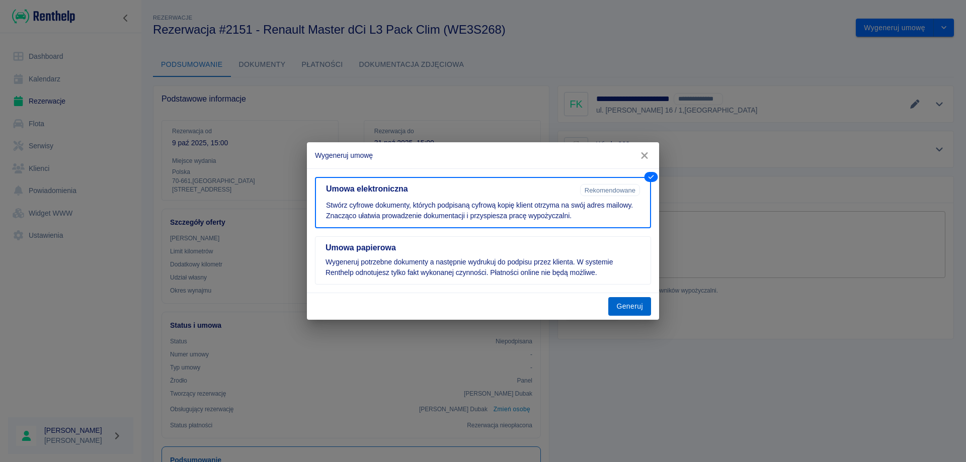
click at [618, 313] on button "Generuj" at bounding box center [629, 306] width 43 height 19
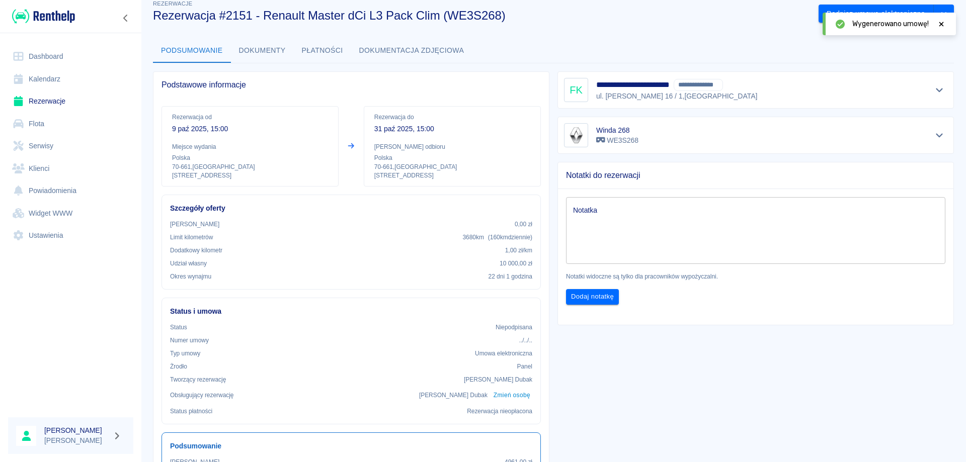
scroll to position [10, 0]
